Goal: Transaction & Acquisition: Book appointment/travel/reservation

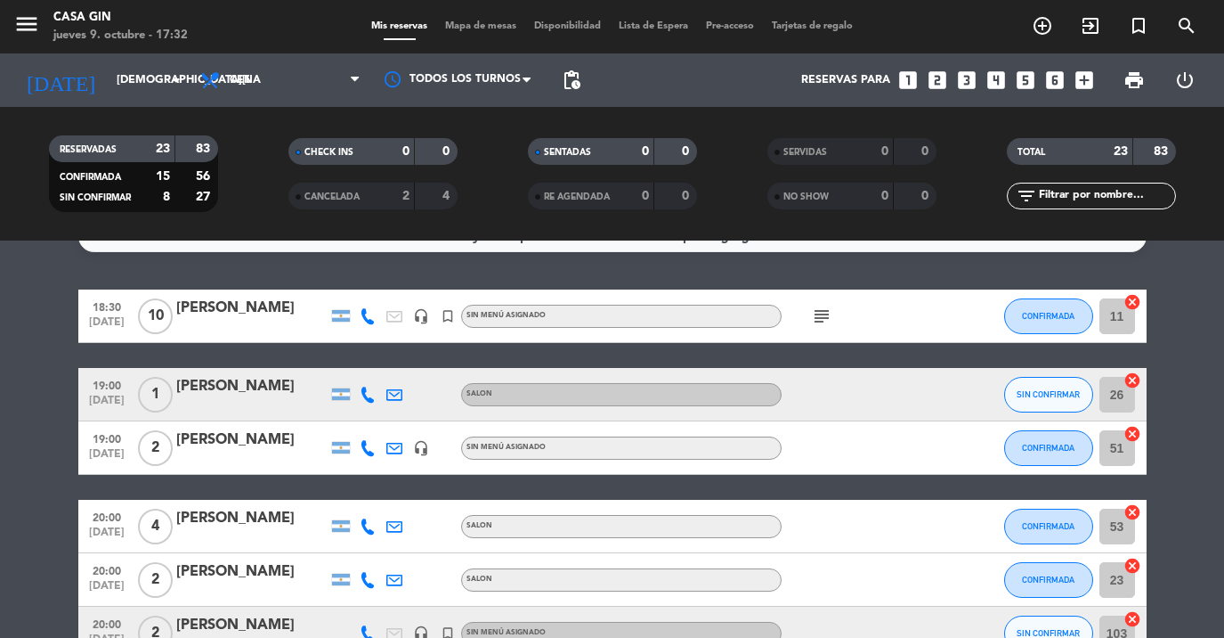
scroll to position [35, 0]
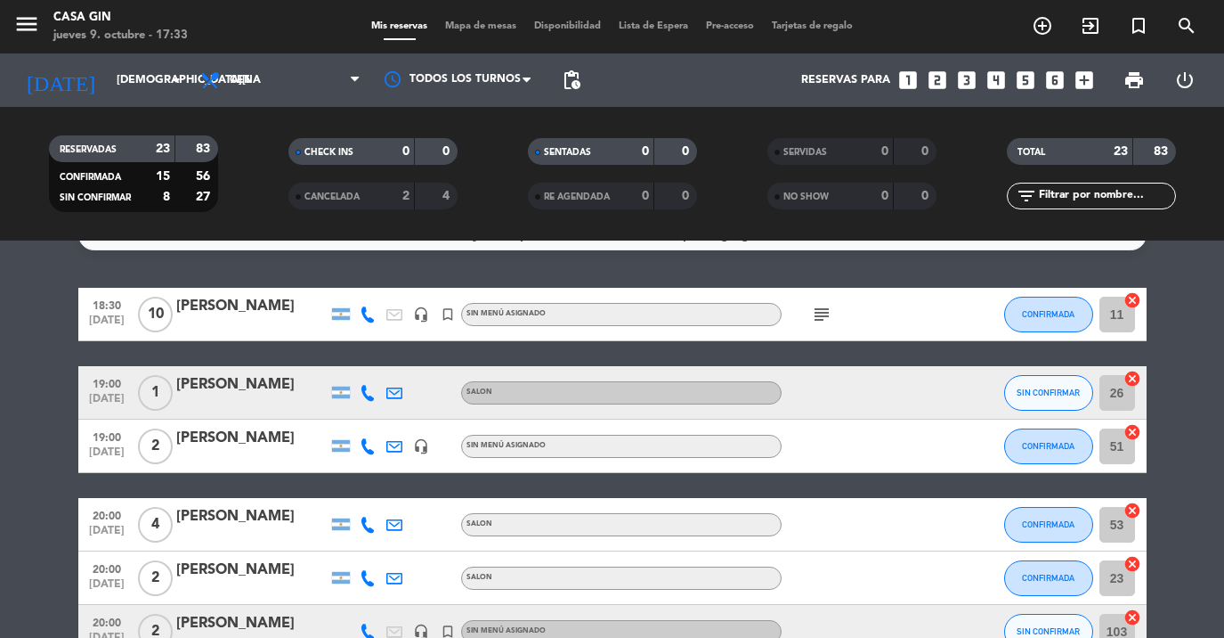
click at [1145, 38] on span "turned_in_not" at bounding box center [1139, 26] width 48 height 30
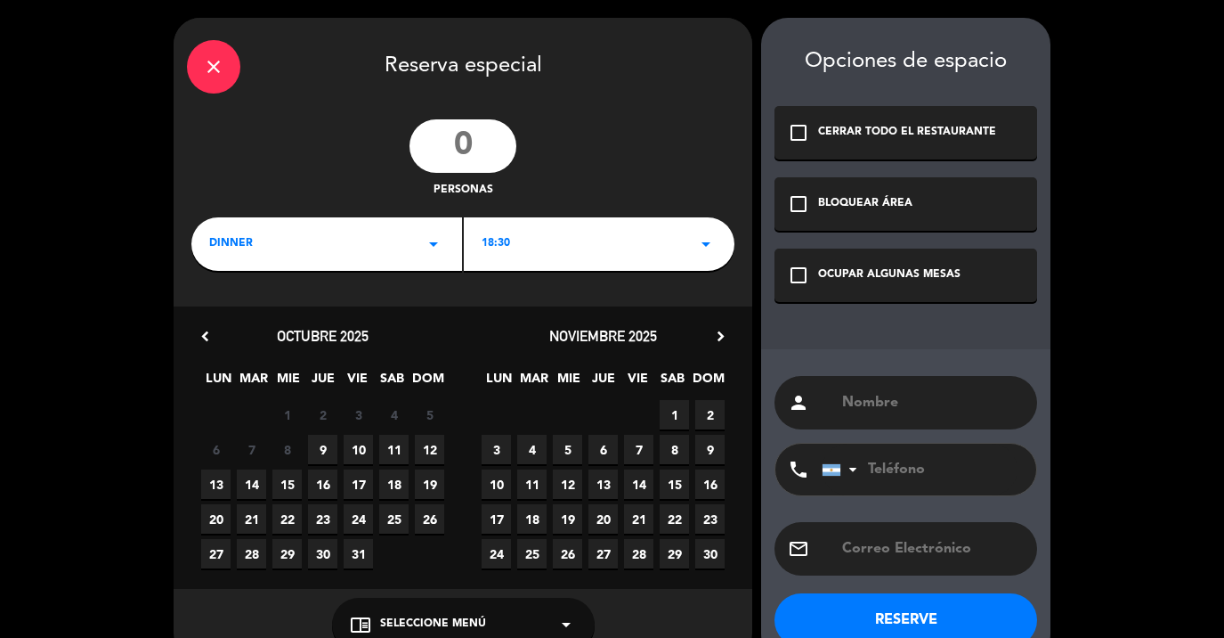
click at [460, 136] on input "number" at bounding box center [463, 145] width 107 height 53
type input "4"
click at [601, 220] on div "18:30 arrow_drop_down" at bounding box center [599, 243] width 271 height 53
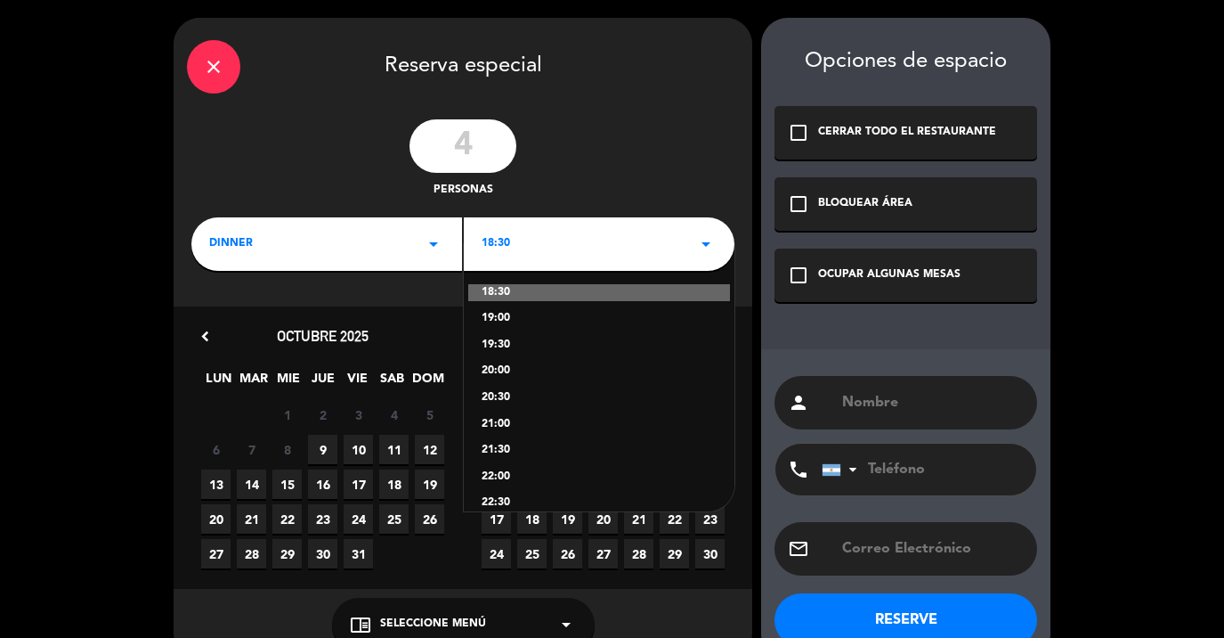
click at [486, 478] on div "22:00" at bounding box center [599, 477] width 235 height 18
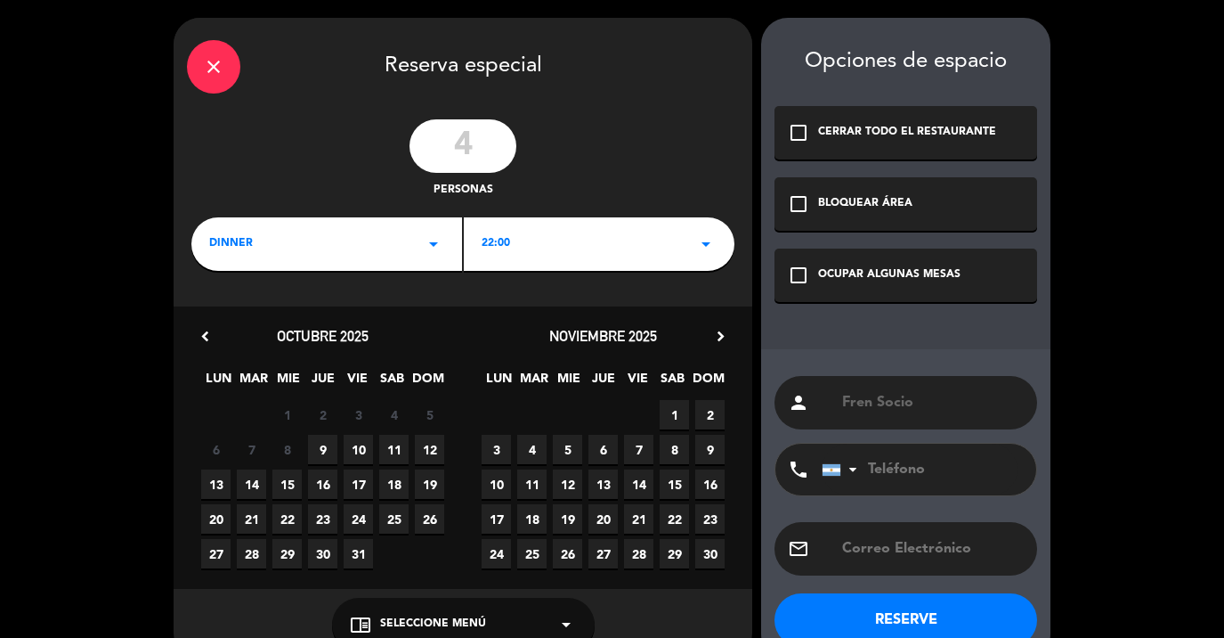
type input "Fren Socio"
click at [933, 257] on div "check_box_outline_blank OCUPAR ALGUNAS MESAS" at bounding box center [906, 274] width 263 height 53
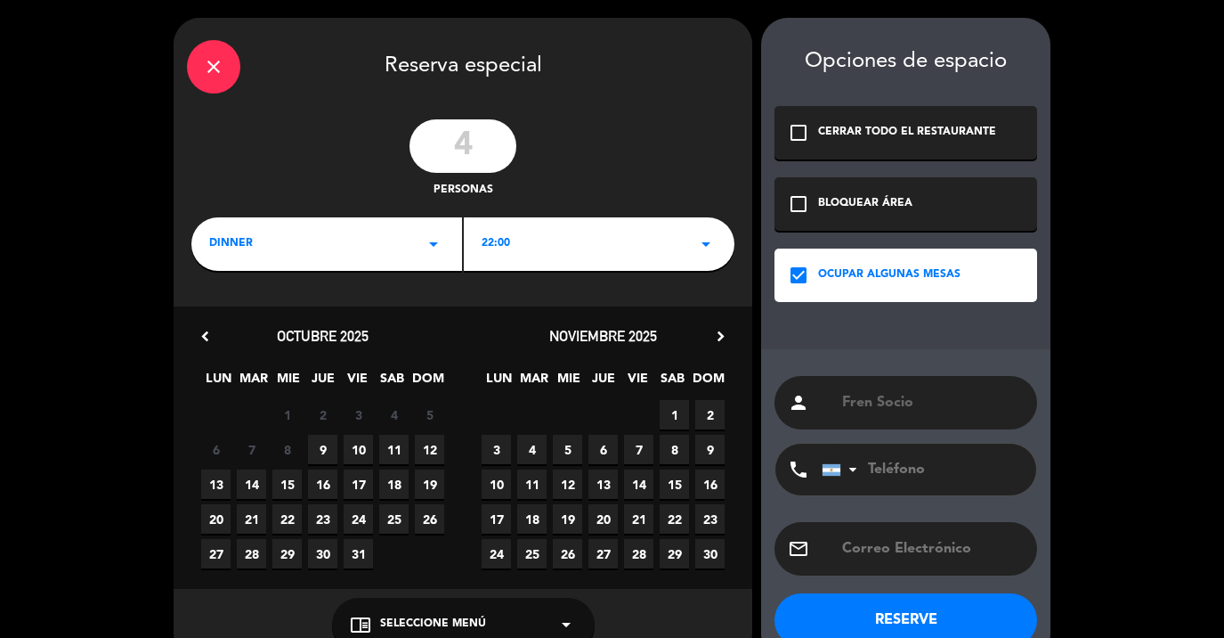
click at [892, 625] on button "RESERVE" at bounding box center [906, 619] width 263 height 53
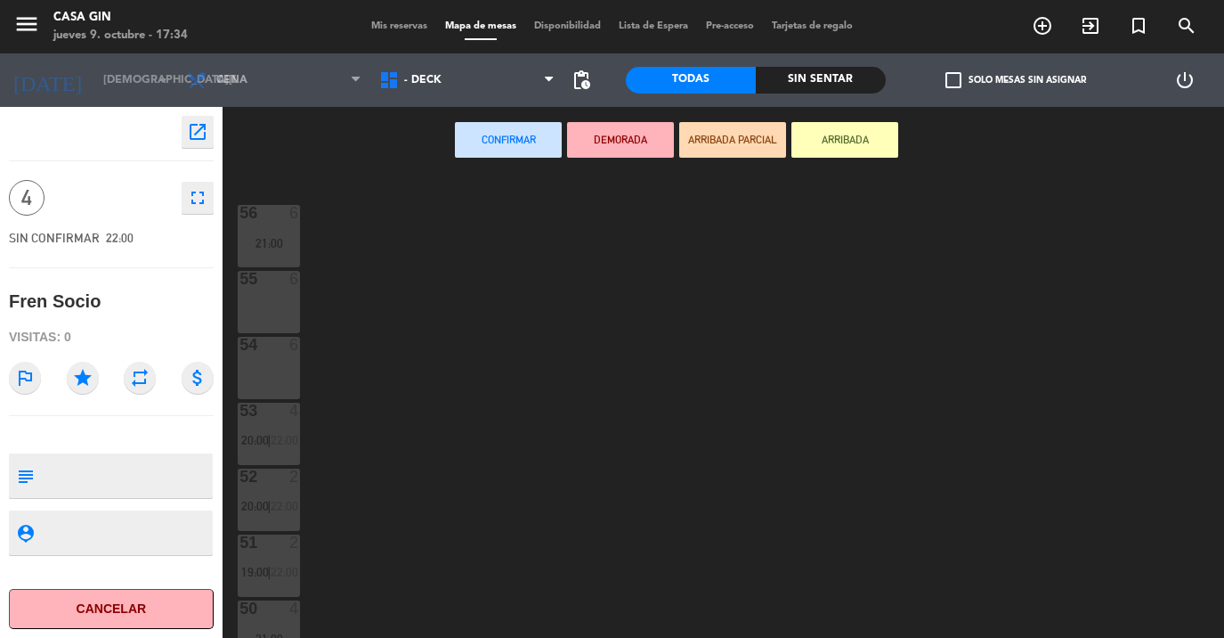
click at [418, 42] on div "menu Casa Gin [DATE] 9. octubre - 17:34 Mis reservas Mapa de mesas Disponibilid…" at bounding box center [612, 26] width 1224 height 53
click at [418, 62] on span "- DECK" at bounding box center [466, 80] width 192 height 39
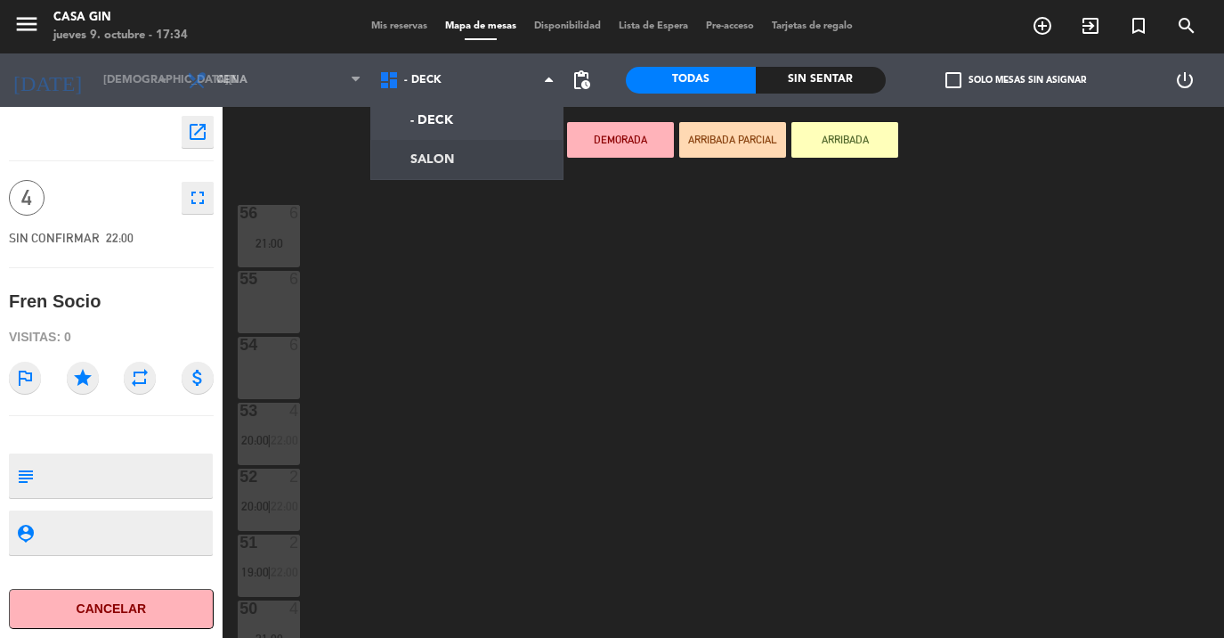
click at [443, 161] on ng-component "menu Casa Gin [DATE] 9. octubre - 17:34 Mis reservas Mapa de mesas Disponibilid…" at bounding box center [612, 319] width 1224 height 638
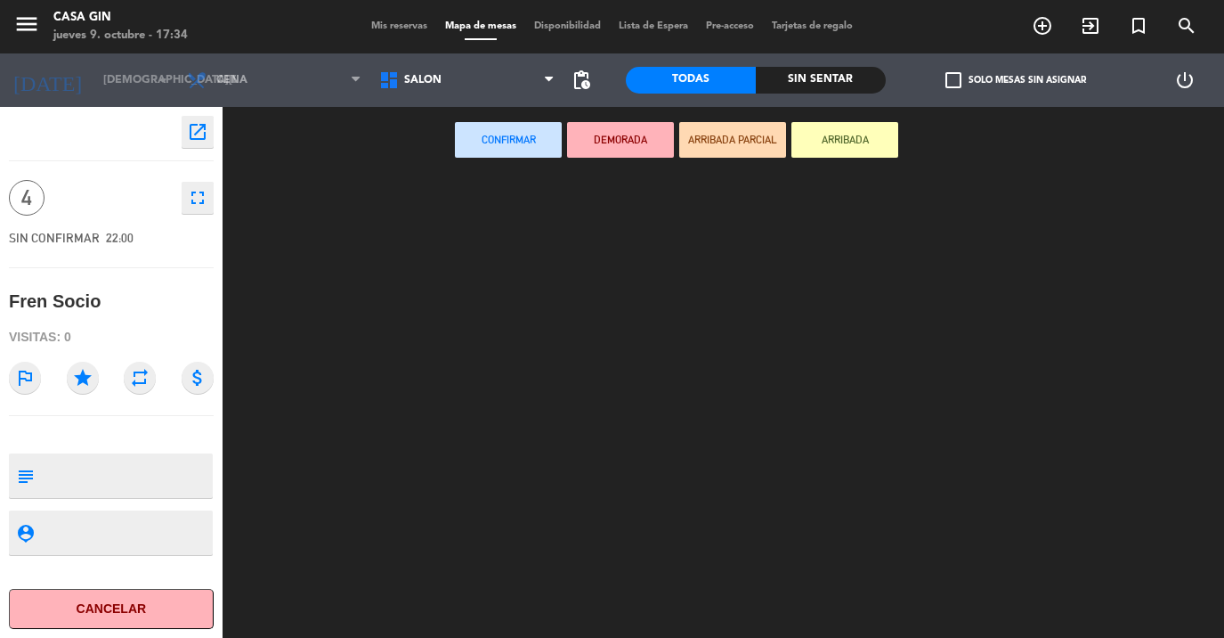
click at [112, 475] on textarea at bounding box center [126, 475] width 170 height 37
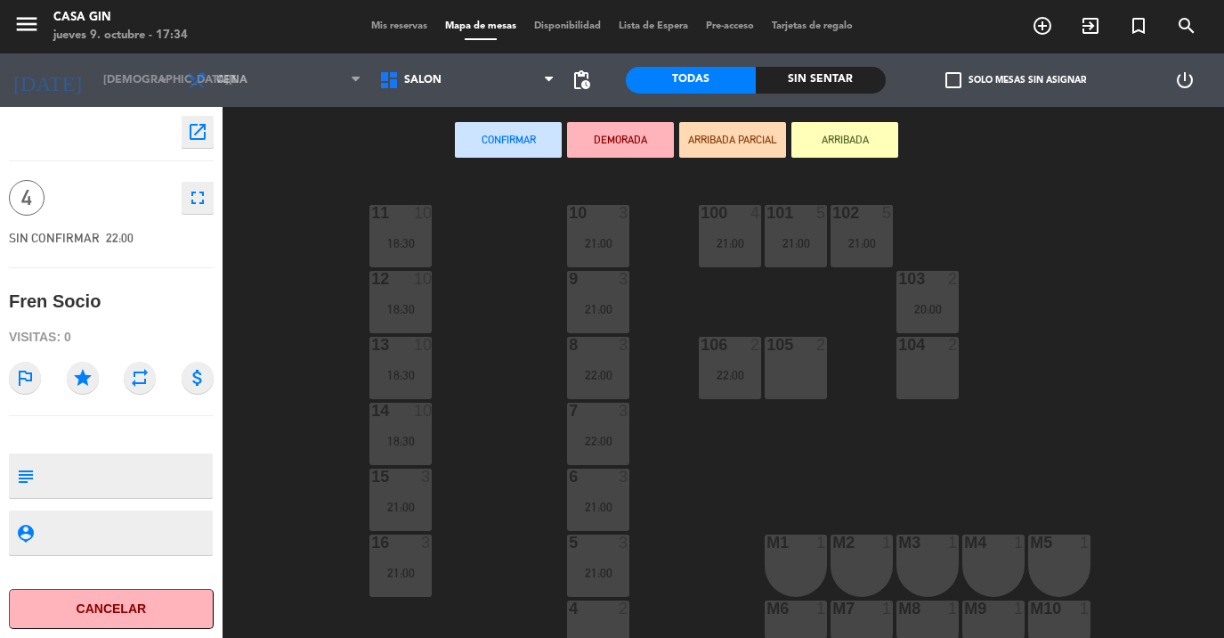
click at [112, 475] on textarea at bounding box center [126, 475] width 170 height 37
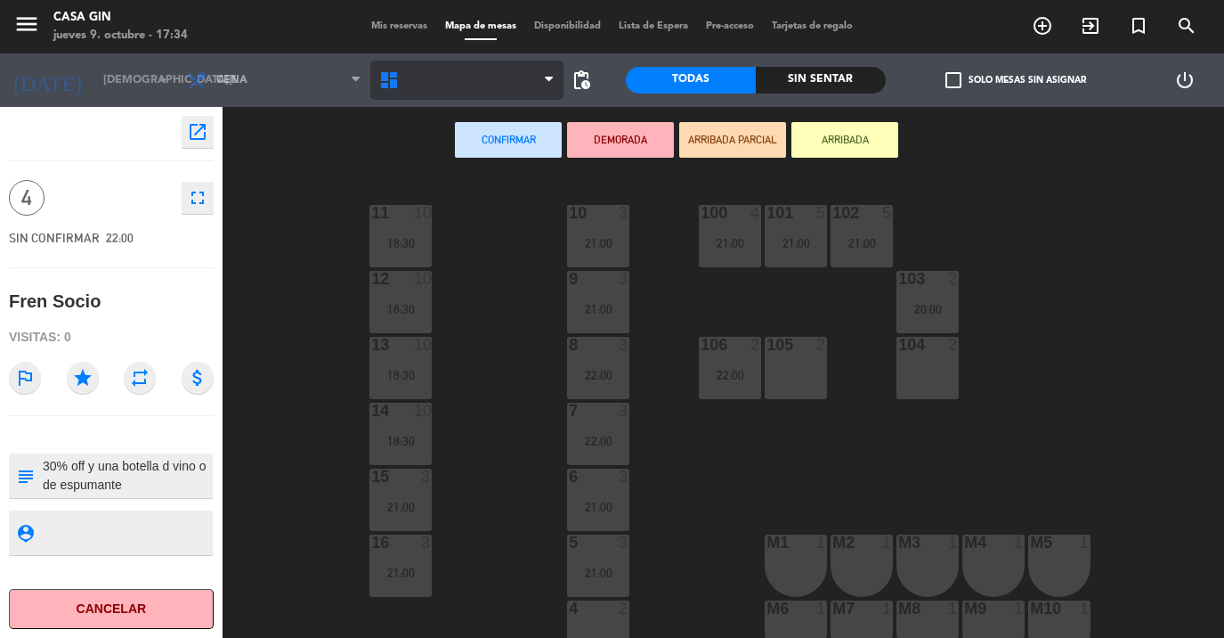
type textarea "30% off y una botella d vino o de espumante"
click at [445, 92] on span "SALON" at bounding box center [466, 80] width 192 height 39
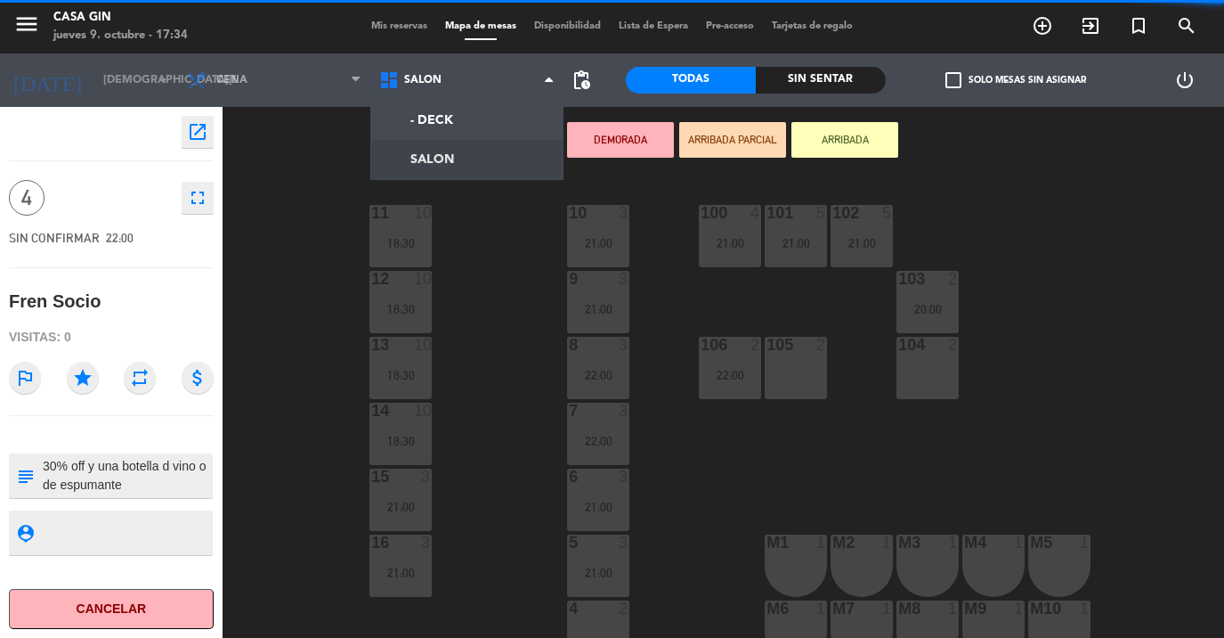
click at [445, 142] on ng-component "menu Casa Gin [DATE] 9. octubre - 17:34 Mis reservas Mapa de mesas Disponibilid…" at bounding box center [612, 319] width 1224 height 638
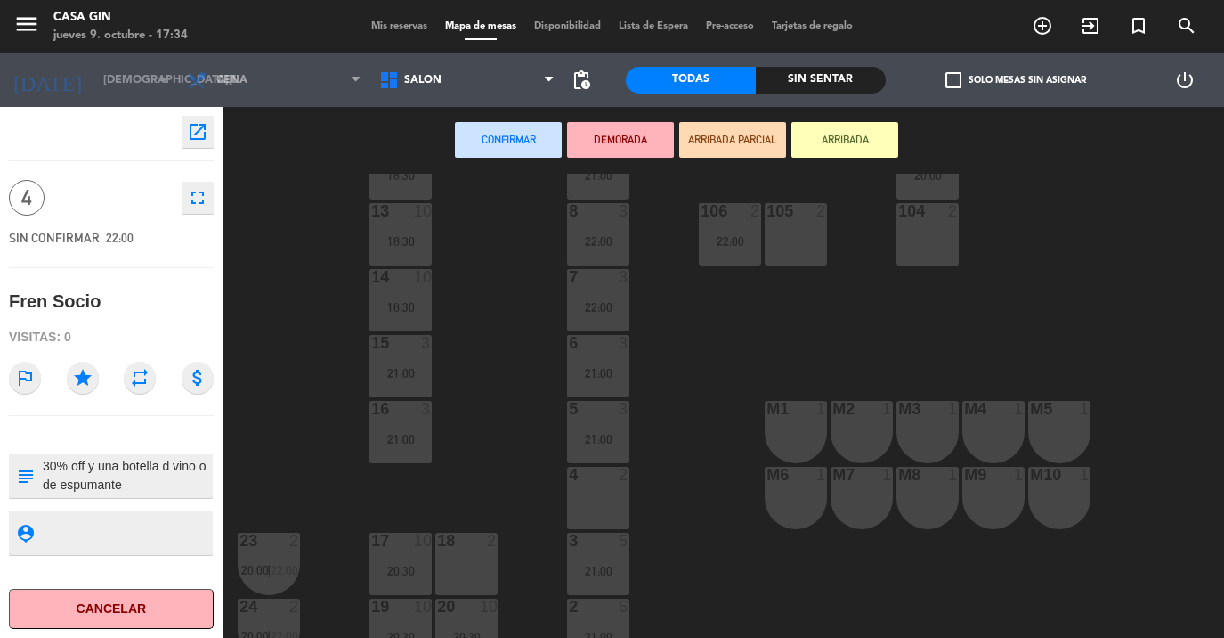
scroll to position [150, 0]
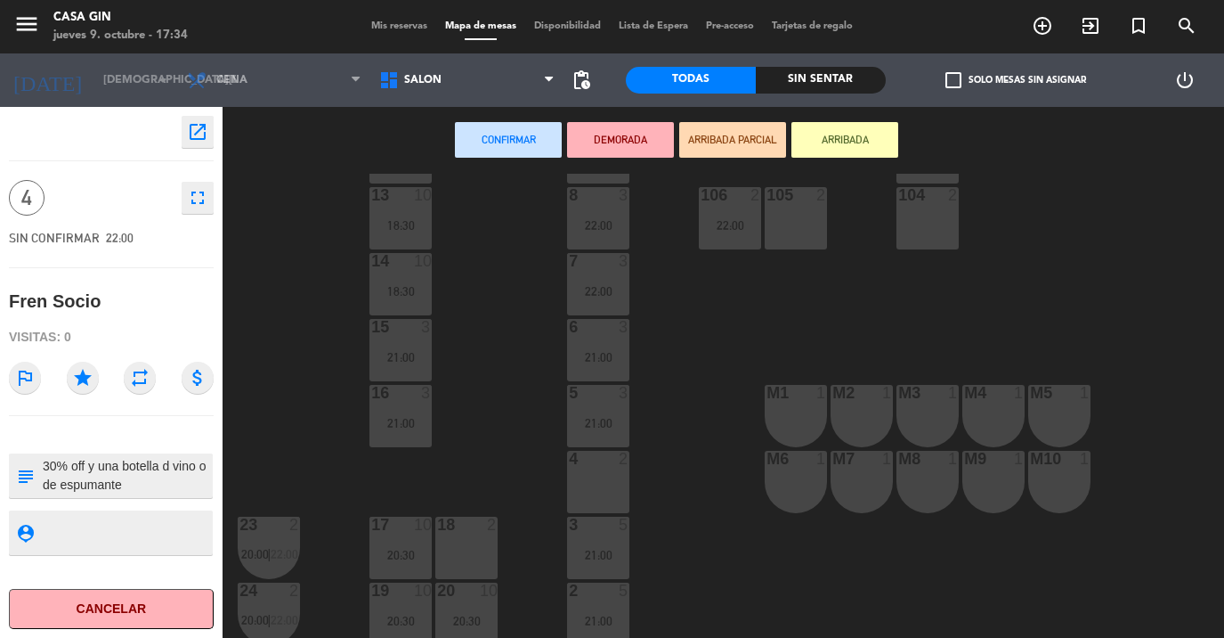
click at [613, 490] on div "4 2" at bounding box center [598, 482] width 62 height 62
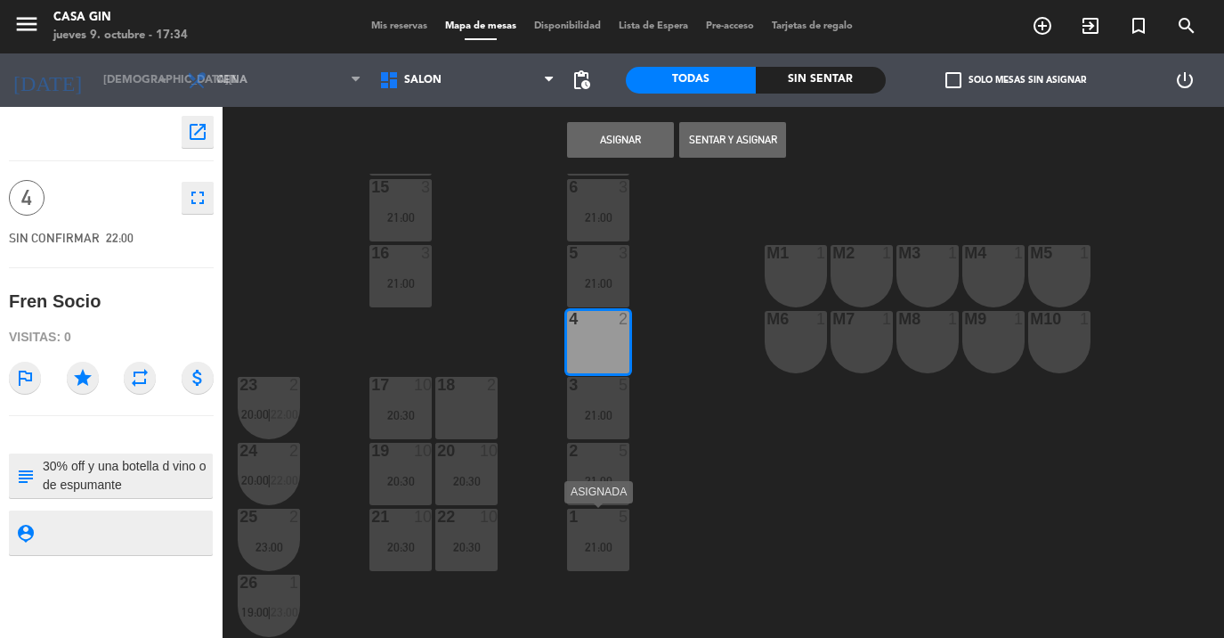
scroll to position [289, 0]
click at [634, 142] on button "Asignar" at bounding box center [620, 140] width 107 height 36
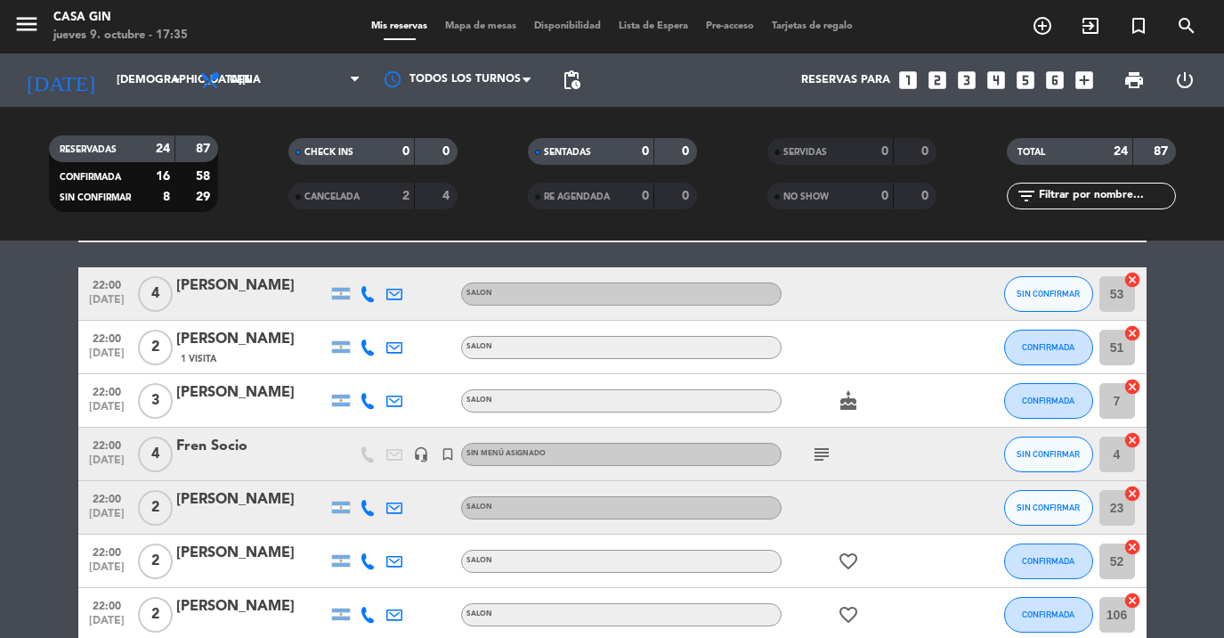
scroll to position [1049, 0]
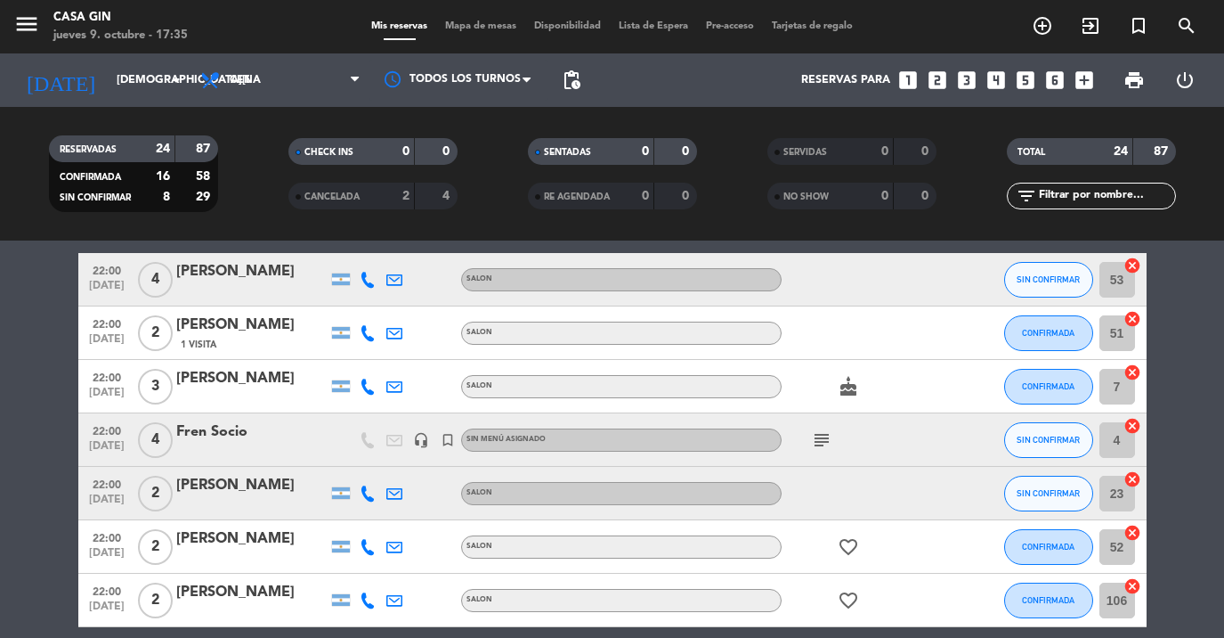
click at [270, 430] on div "Fren Socio" at bounding box center [251, 431] width 151 height 23
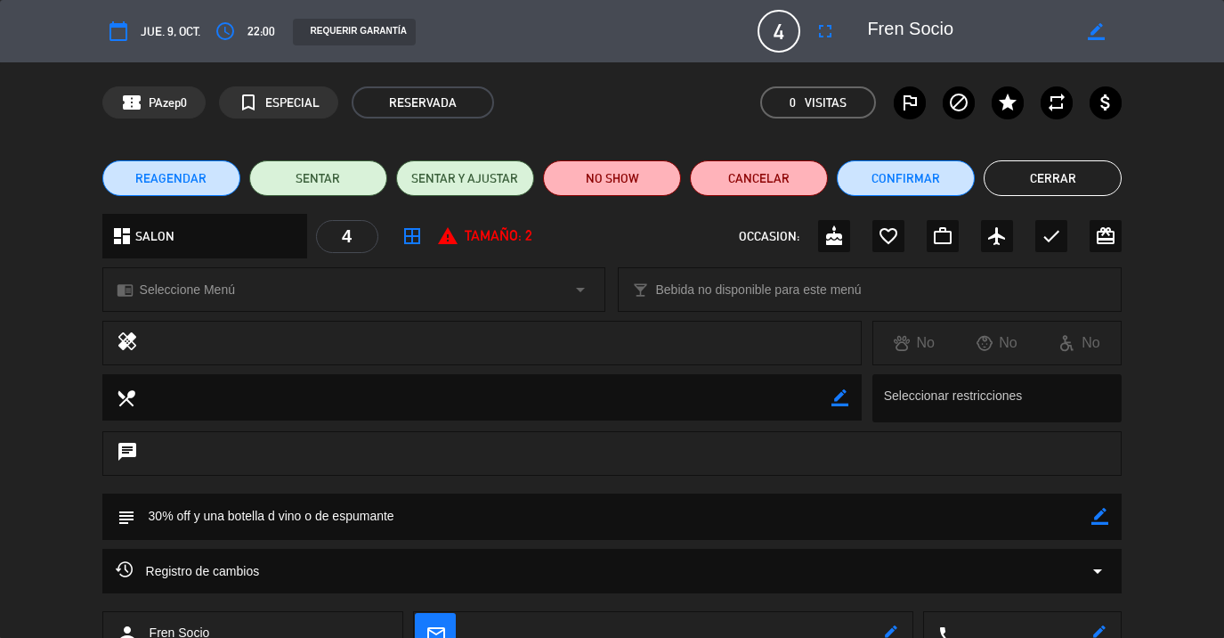
click at [1106, 511] on icon "border_color" at bounding box center [1100, 516] width 17 height 17
click at [1040, 513] on textarea at bounding box center [613, 515] width 957 height 45
type textarea "30% off y una botella d vino o de espumante MESA 10 Y 11 SI O SI"
click at [1105, 514] on icon at bounding box center [1100, 516] width 17 height 17
click at [1091, 170] on button "Cerrar" at bounding box center [1053, 178] width 138 height 36
